Goal: Navigation & Orientation: Find specific page/section

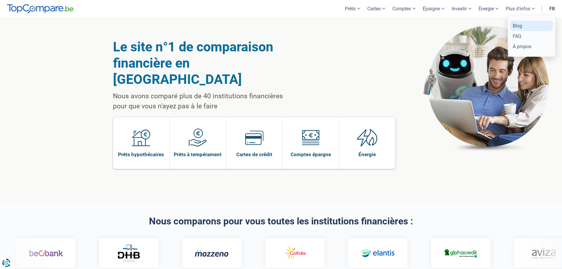
click at [518, 24] on link "Blog" at bounding box center [531, 26] width 42 height 10
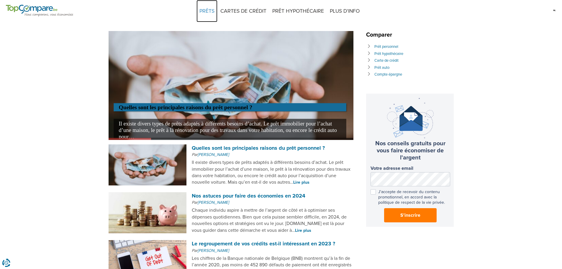
click at [211, 14] on link "PRÊTS" at bounding box center [207, 11] width 21 height 22
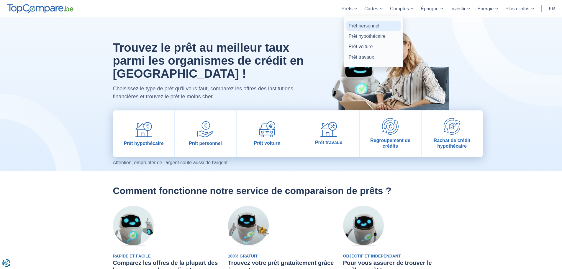
click at [358, 26] on link "Prêt personnel" at bounding box center [373, 26] width 54 height 10
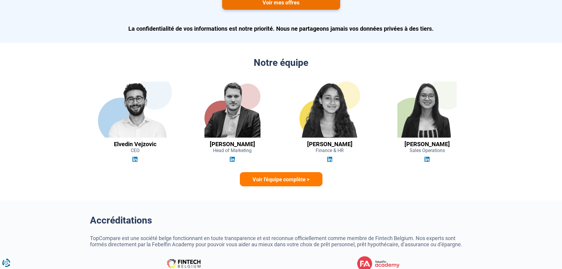
scroll to position [1652, 0]
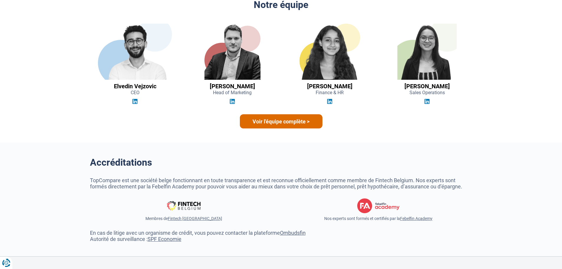
click at [273, 125] on link "Voir l'équipe complète >" at bounding box center [281, 121] width 83 height 14
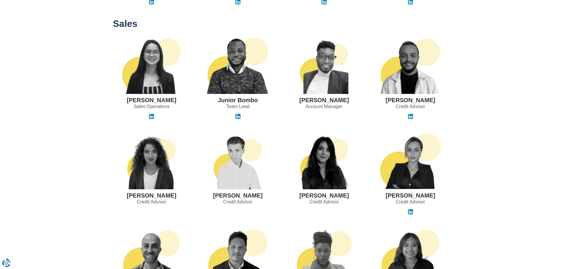
scroll to position [109, 0]
